Goal: Information Seeking & Learning: Learn about a topic

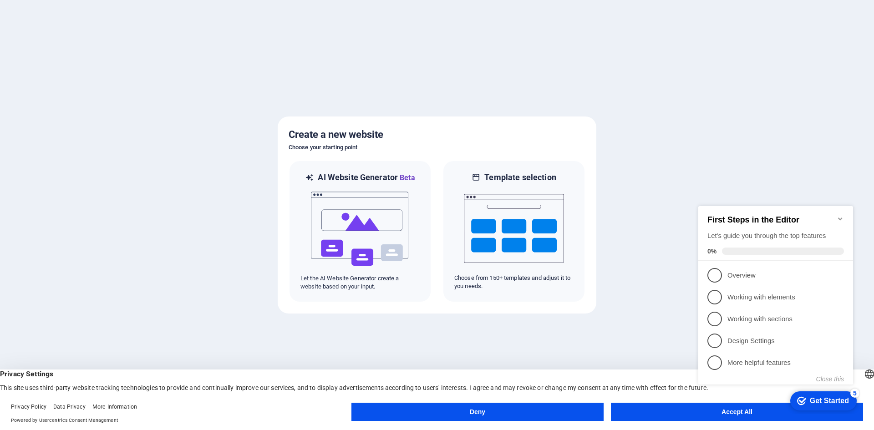
click at [842, 215] on icon "Minimize checklist" at bounding box center [839, 218] width 7 height 7
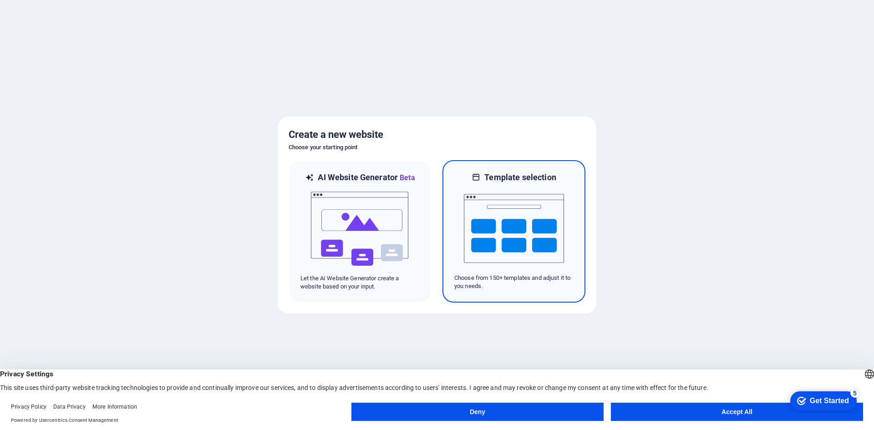
click at [493, 222] on img at bounding box center [514, 228] width 100 height 91
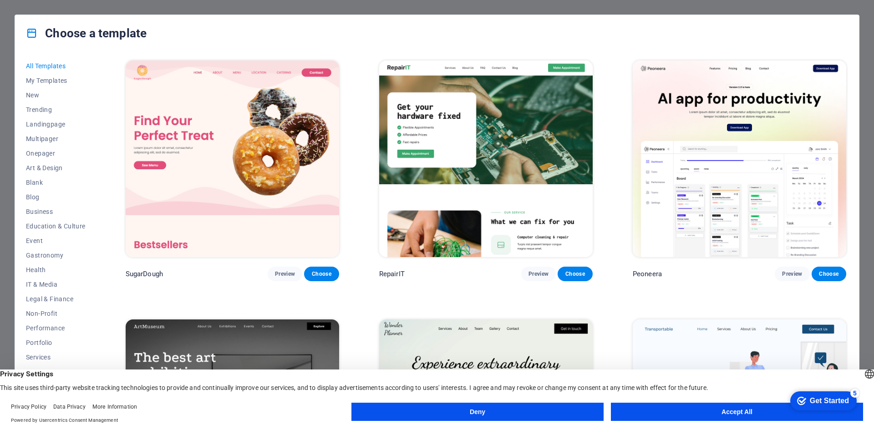
click at [60, 66] on span "All Templates" at bounding box center [56, 65] width 60 height 7
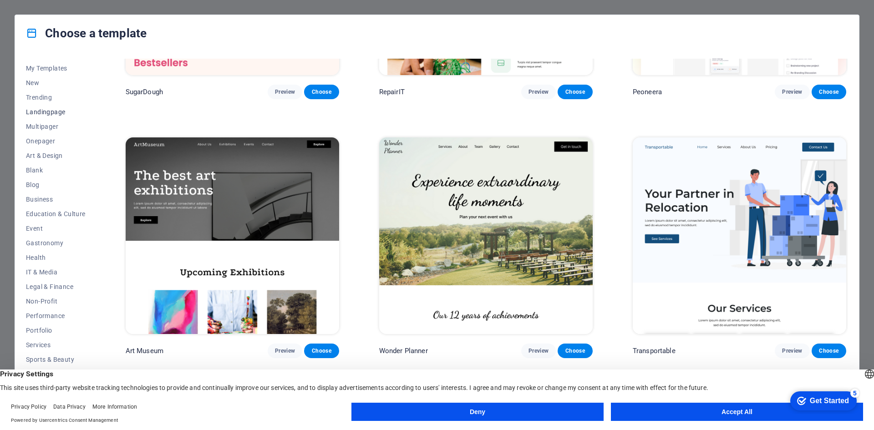
scroll to position [19, 0]
click at [729, 405] on button "Accept All" at bounding box center [737, 412] width 252 height 18
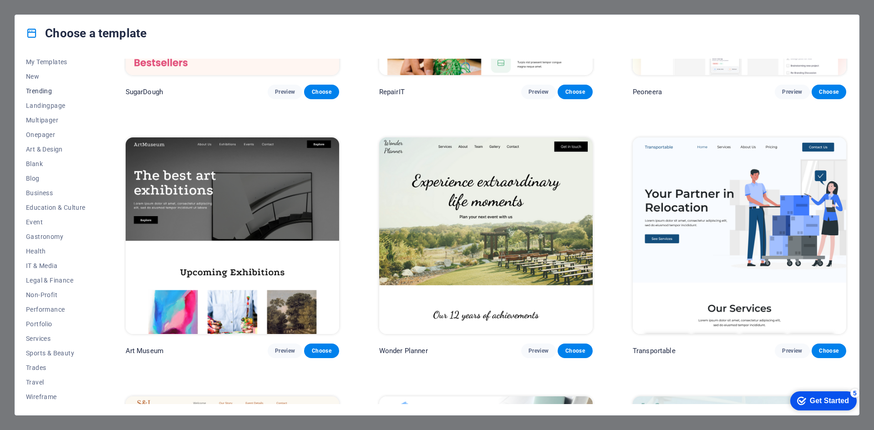
click at [51, 88] on span "Trending" at bounding box center [56, 90] width 60 height 7
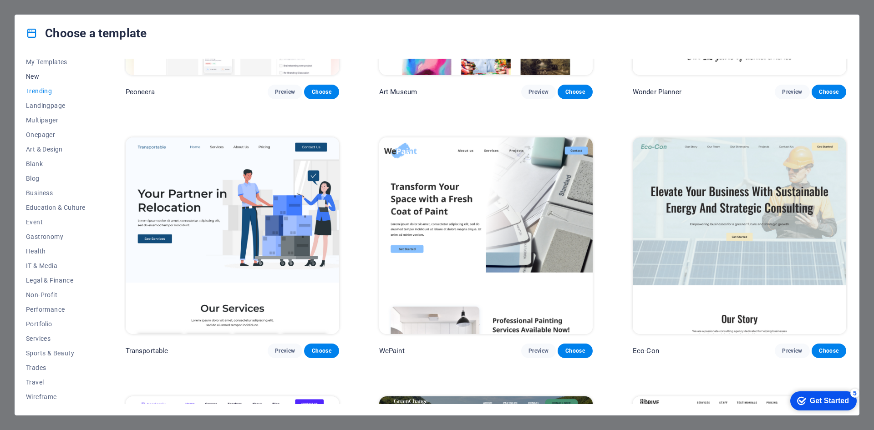
click at [35, 76] on span "New" at bounding box center [56, 76] width 60 height 7
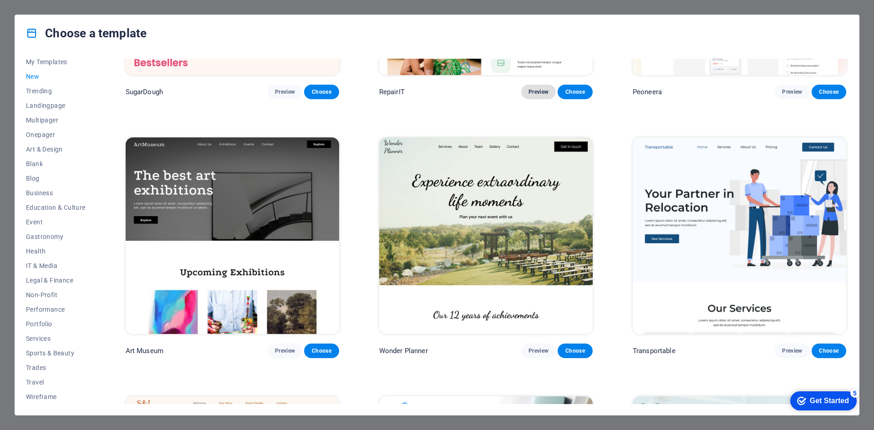
click at [525, 93] on button "Preview" at bounding box center [538, 92] width 35 height 15
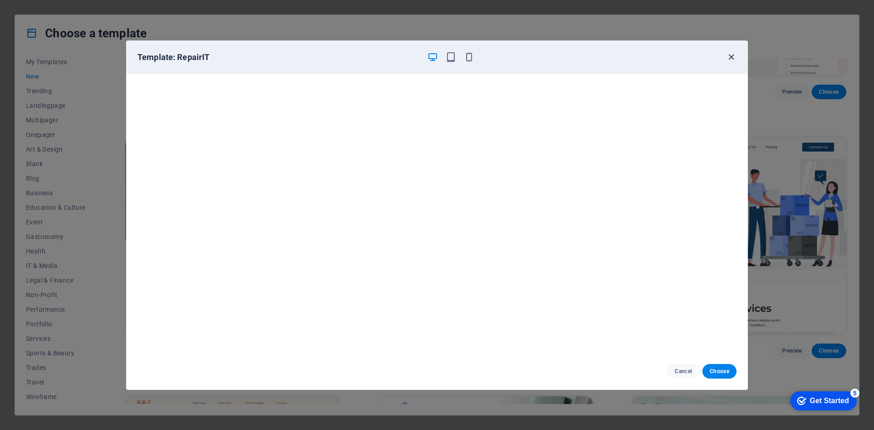
click at [731, 56] on icon "button" at bounding box center [731, 57] width 10 height 10
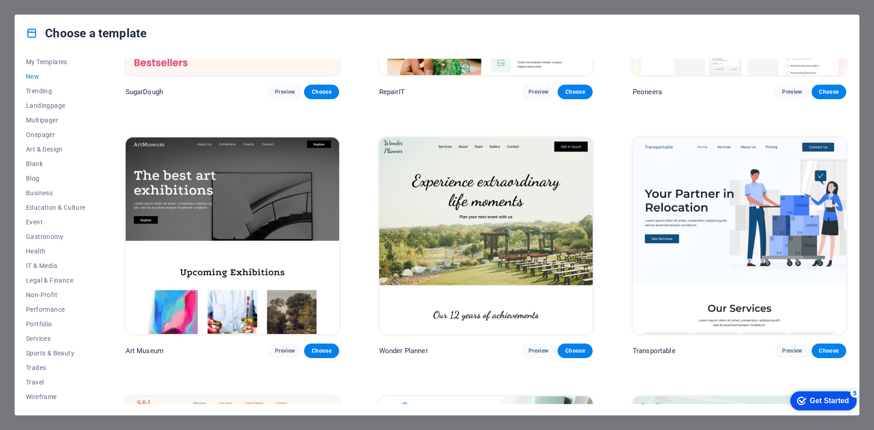
click at [858, 12] on div "Choose a template All Templates My Templates New Trending Landingpage Multipage…" at bounding box center [437, 215] width 874 height 430
